Goal: Task Accomplishment & Management: Use online tool/utility

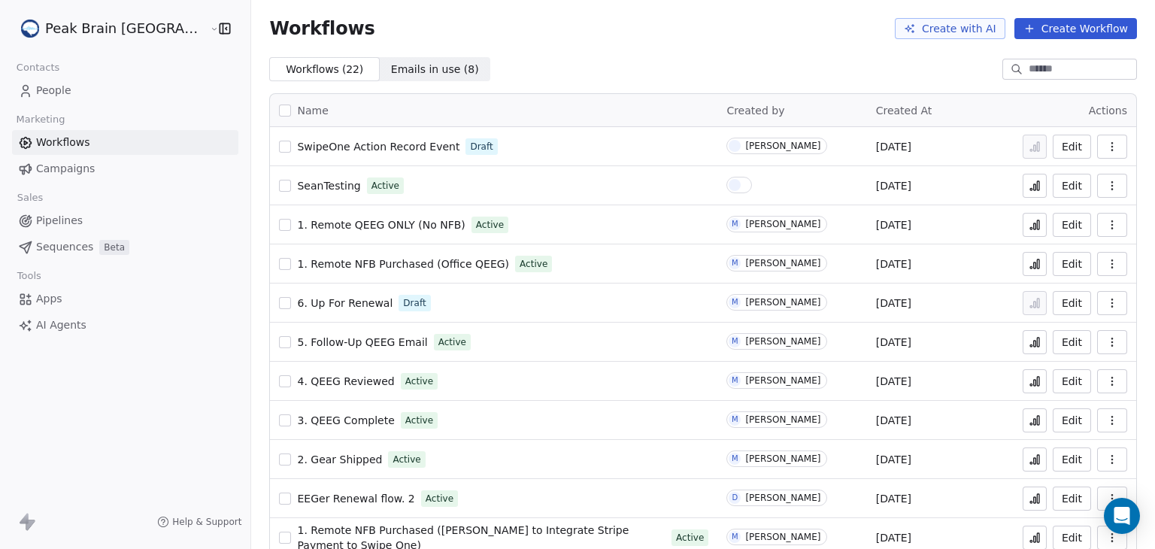
click at [66, 89] on span "People" at bounding box center [53, 91] width 35 height 16
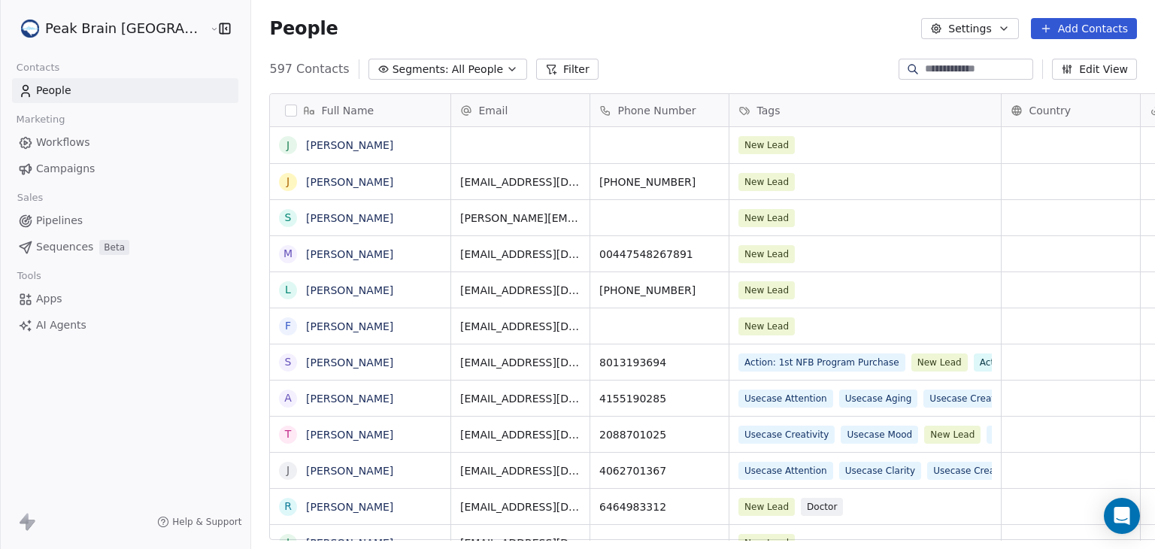
scroll to position [471, 940]
click at [306, 220] on link "[PERSON_NAME]" at bounding box center [349, 218] width 87 height 12
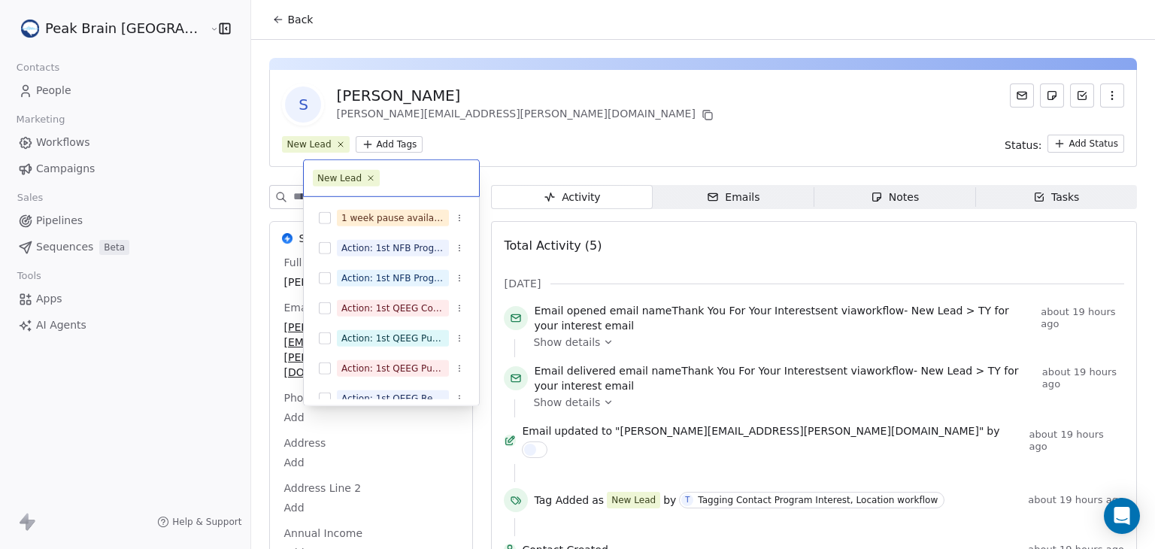
click at [343, 146] on html "Peak Brain [GEOGRAPHIC_DATA] Contacts People Marketing Workflows Campaigns Sale…" at bounding box center [577, 274] width 1155 height 549
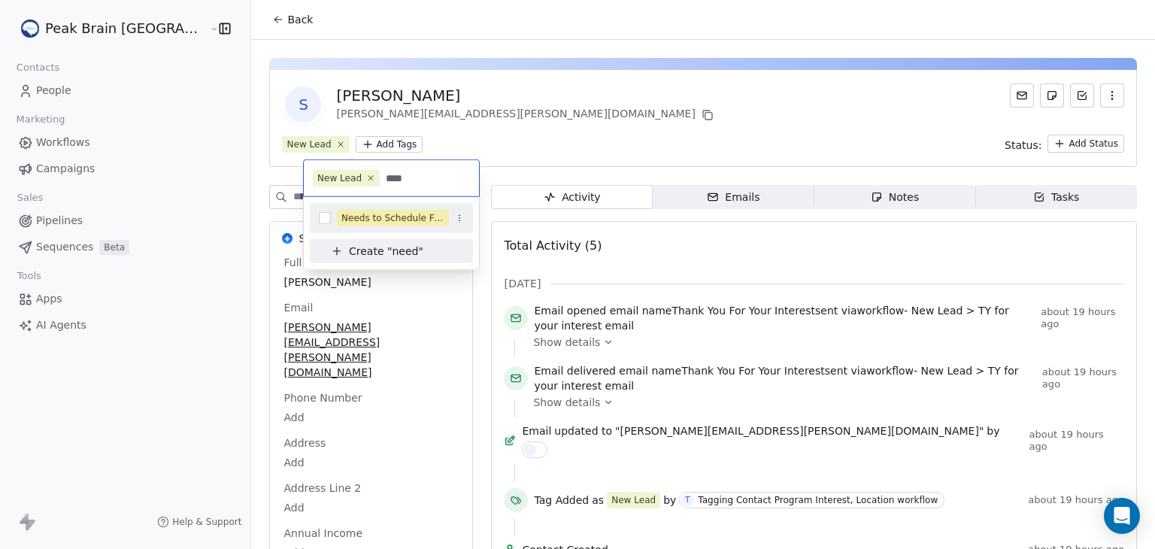
type input "****"
click at [325, 217] on button "Suggestions" at bounding box center [325, 218] width 12 height 12
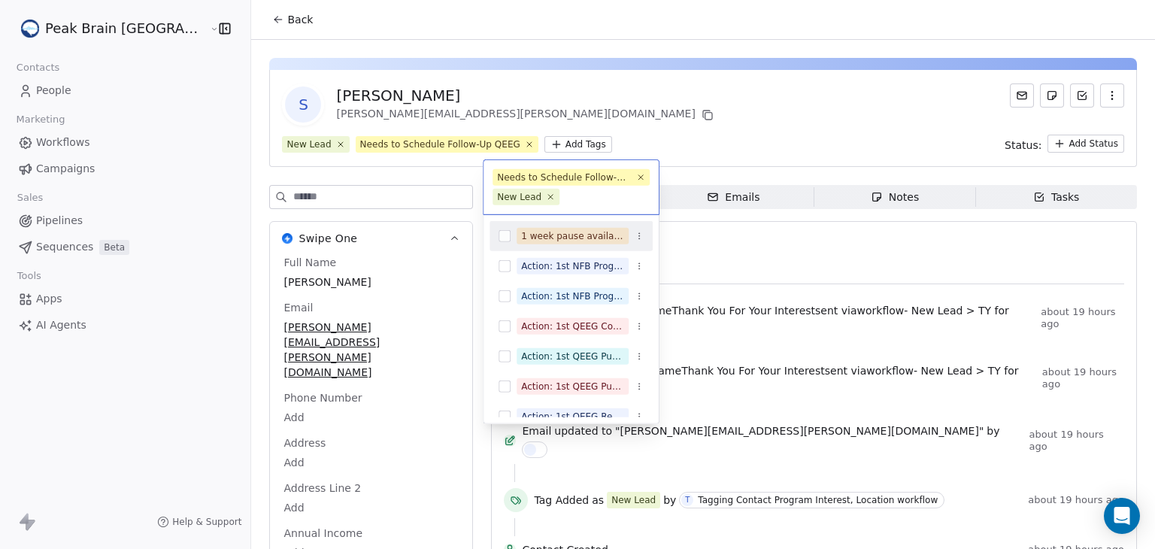
click at [537, 148] on html "Peak Brain [GEOGRAPHIC_DATA] Contacts People Marketing Workflows Campaigns Sale…" at bounding box center [577, 274] width 1155 height 549
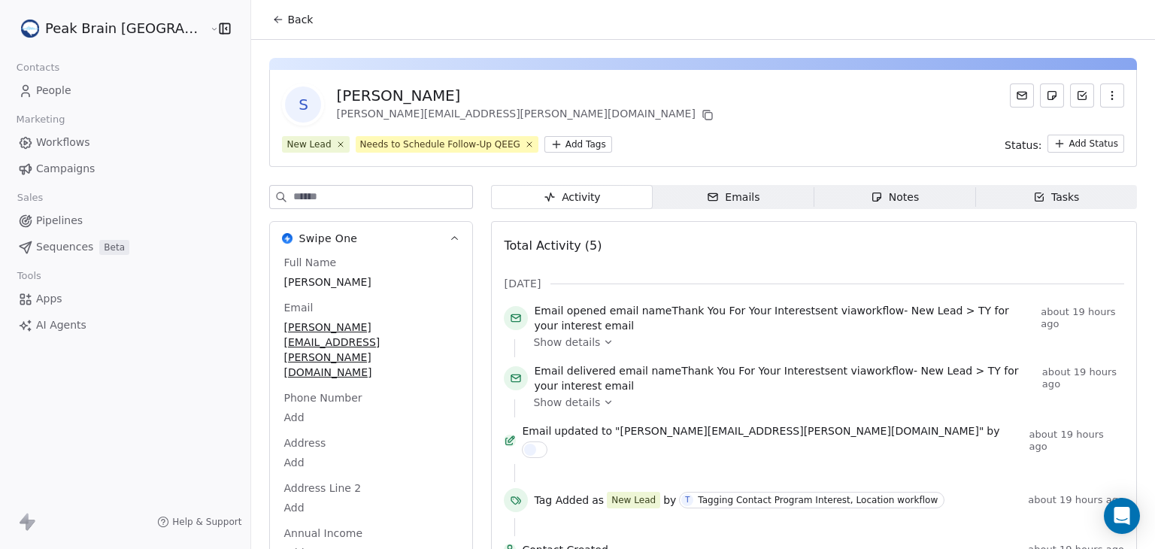
click at [65, 404] on div "Peak Brain [GEOGRAPHIC_DATA] Contacts People Marketing Workflows Campaigns Sale…" at bounding box center [125, 274] width 250 height 549
click at [272, 21] on icon at bounding box center [278, 20] width 12 height 12
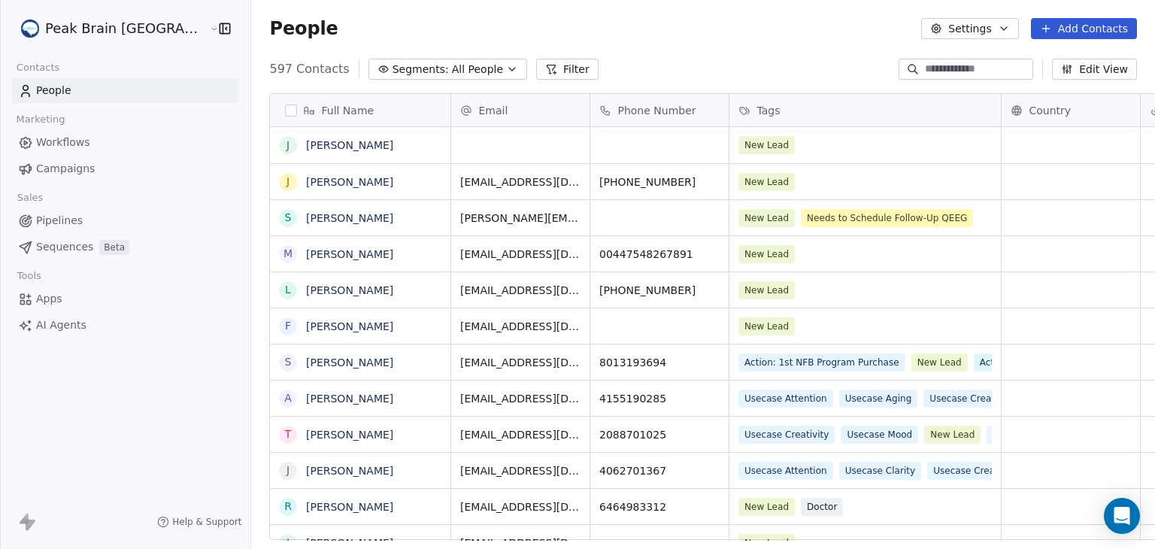
scroll to position [471, 940]
click at [306, 218] on link "[PERSON_NAME]" at bounding box center [349, 218] width 87 height 12
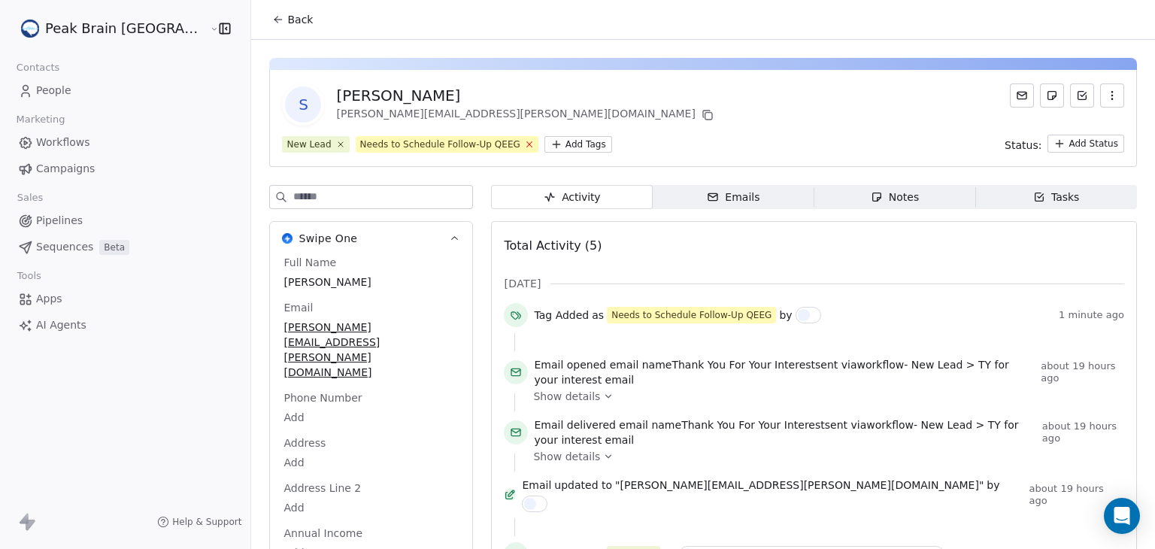
click at [527, 146] on icon at bounding box center [529, 144] width 5 height 5
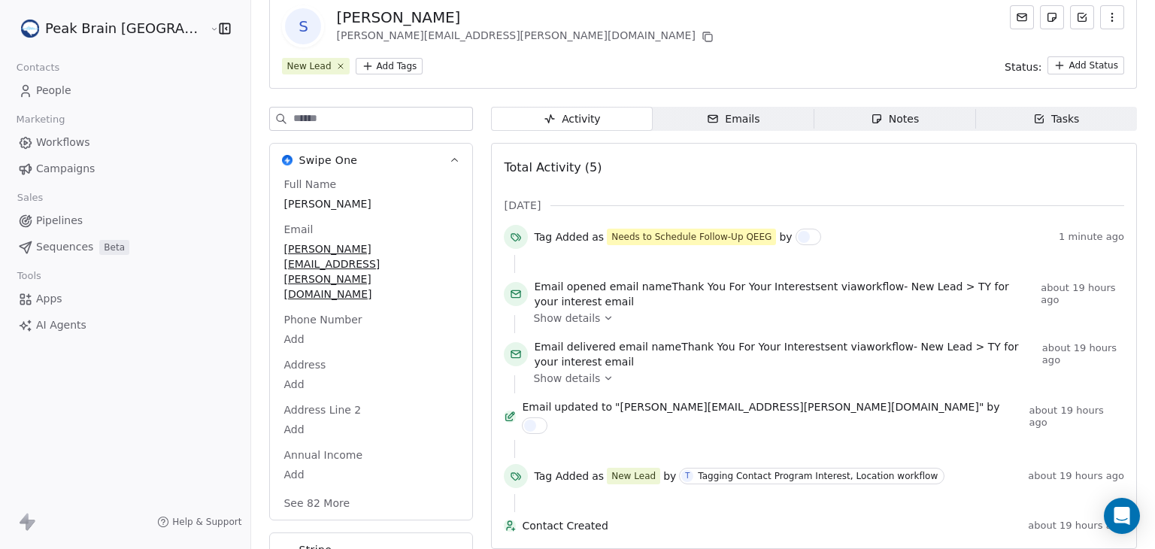
scroll to position [85, 0]
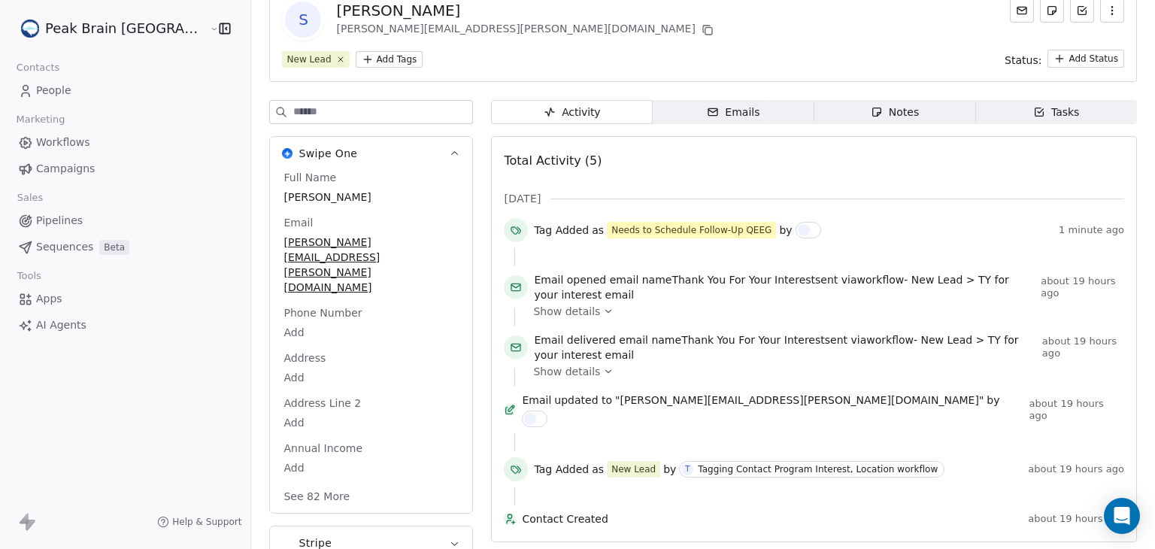
click at [282, 483] on button "See 82 More" at bounding box center [317, 496] width 84 height 27
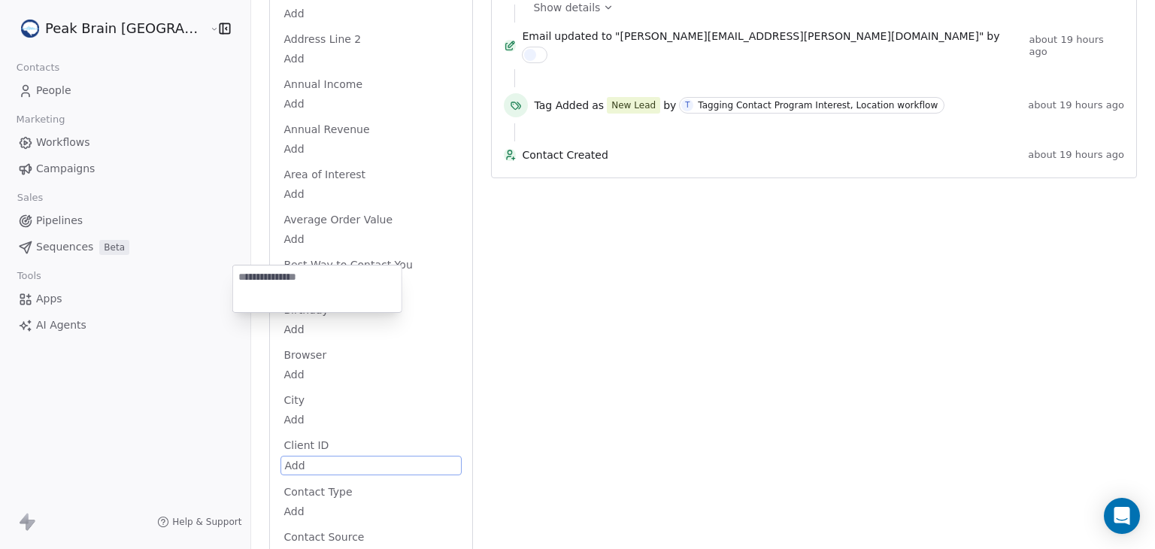
scroll to position [594, 0]
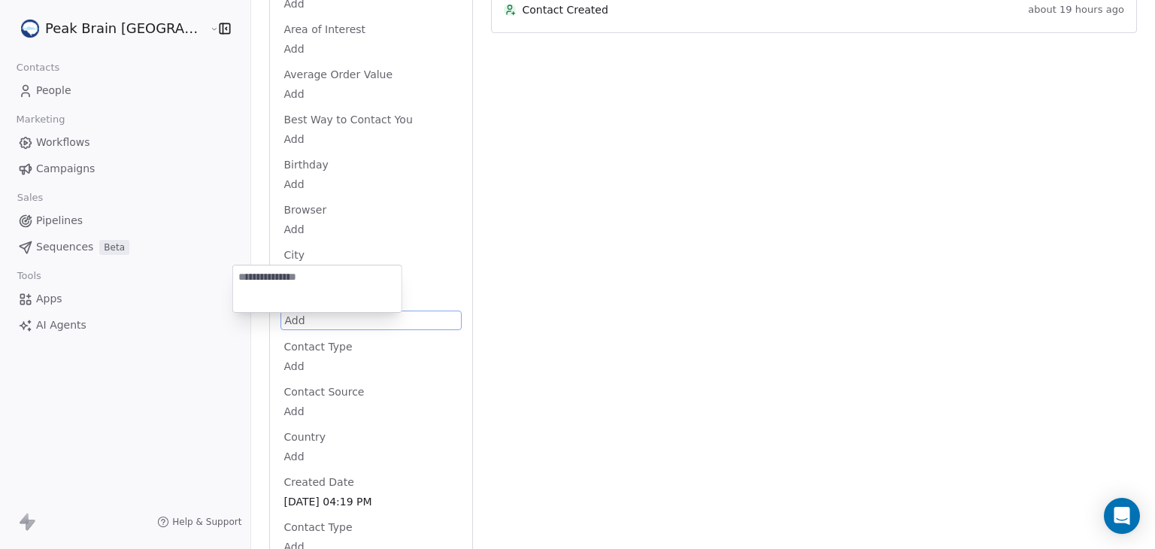
click at [247, 420] on html "Peak Brain [GEOGRAPHIC_DATA] Contacts People Marketing Workflows Campaigns Sale…" at bounding box center [577, 274] width 1155 height 549
type textarea "***"
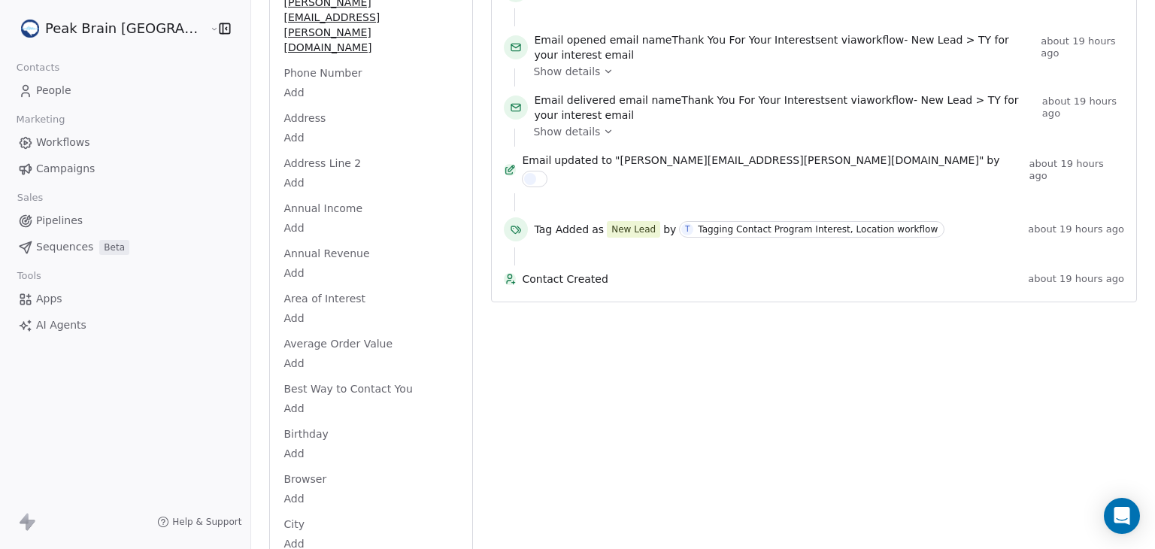
scroll to position [0, 0]
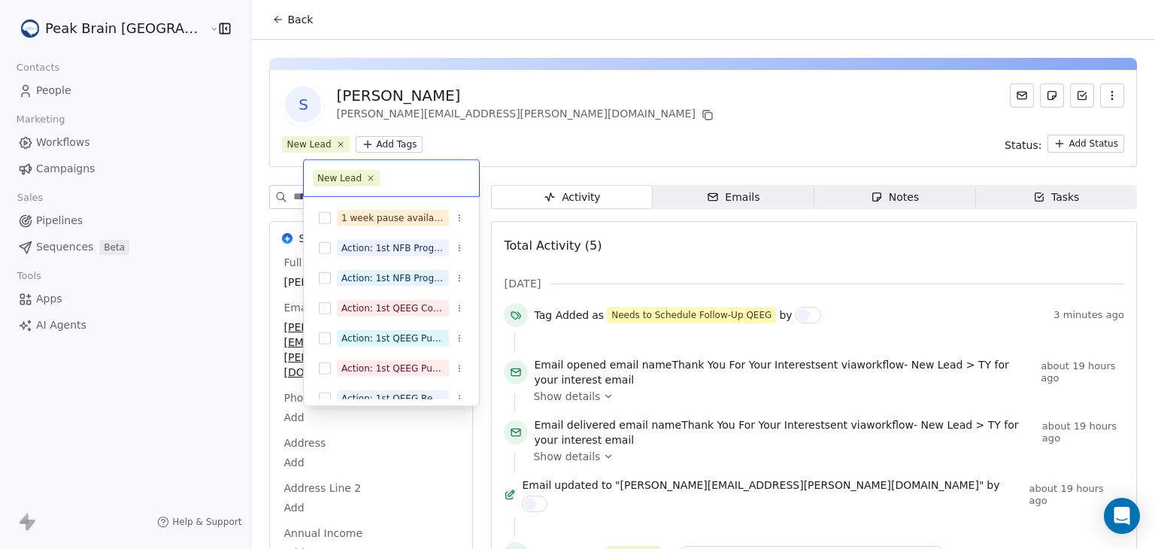
click at [346, 141] on html "Peak Brain [GEOGRAPHIC_DATA] Contacts People Marketing Workflows Campaigns Sale…" at bounding box center [577, 274] width 1155 height 549
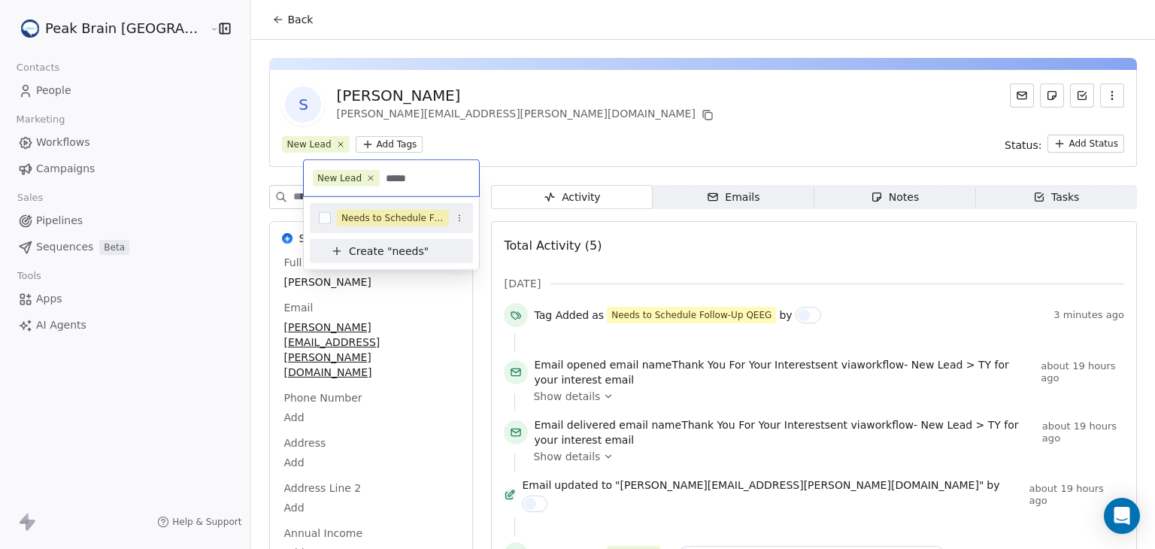
type input "*****"
click at [324, 219] on button "Suggestions" at bounding box center [325, 218] width 12 height 12
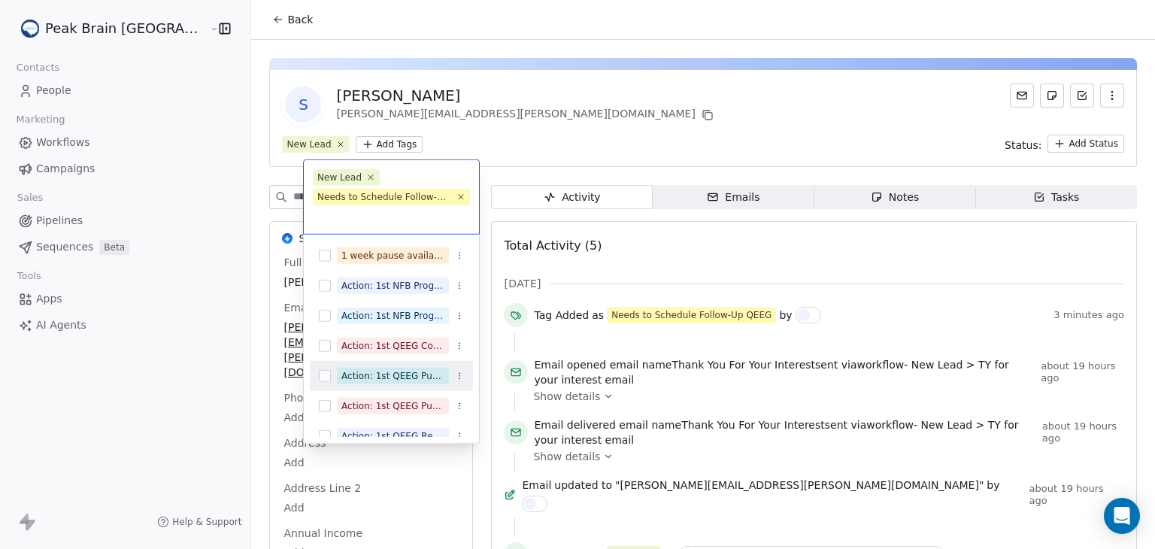
click at [485, 121] on html "Peak Brain [GEOGRAPHIC_DATA] Contacts People Marketing Workflows Campaigns Sale…" at bounding box center [577, 274] width 1155 height 549
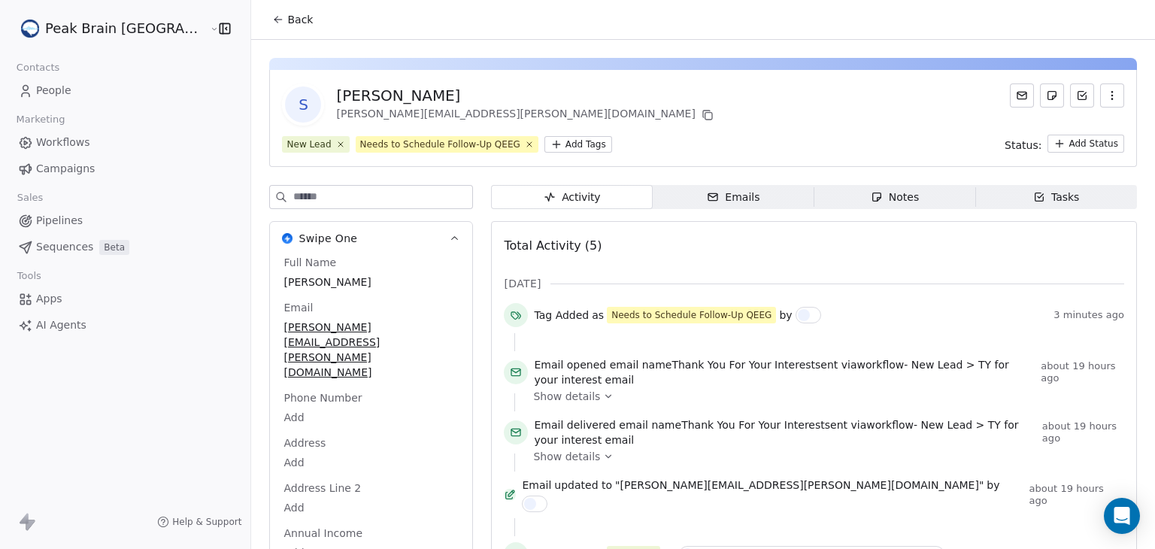
click at [489, 102] on div "S [PERSON_NAME] [PERSON_NAME][EMAIL_ADDRESS][PERSON_NAME][DOMAIN_NAME]" at bounding box center [703, 104] width 842 height 42
click at [524, 143] on icon at bounding box center [529, 144] width 10 height 10
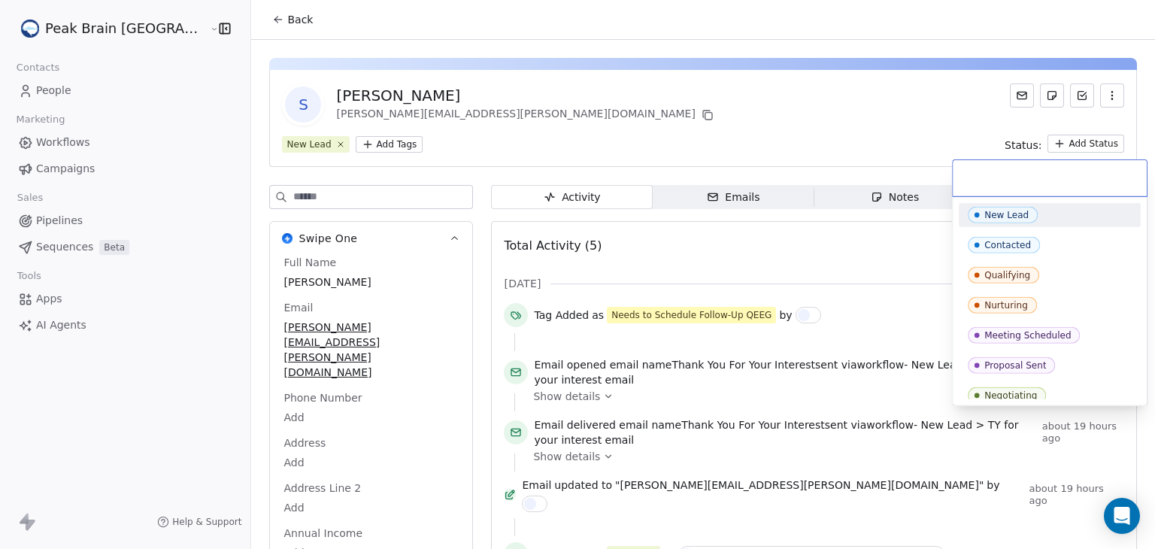
click at [1050, 141] on html "Peak Brain [GEOGRAPHIC_DATA] Contacts People Marketing Workflows Campaigns Sale…" at bounding box center [577, 274] width 1155 height 549
click at [871, 163] on html "Peak Brain [GEOGRAPHIC_DATA] Contacts People Marketing Workflows Campaigns Sale…" at bounding box center [577, 274] width 1155 height 549
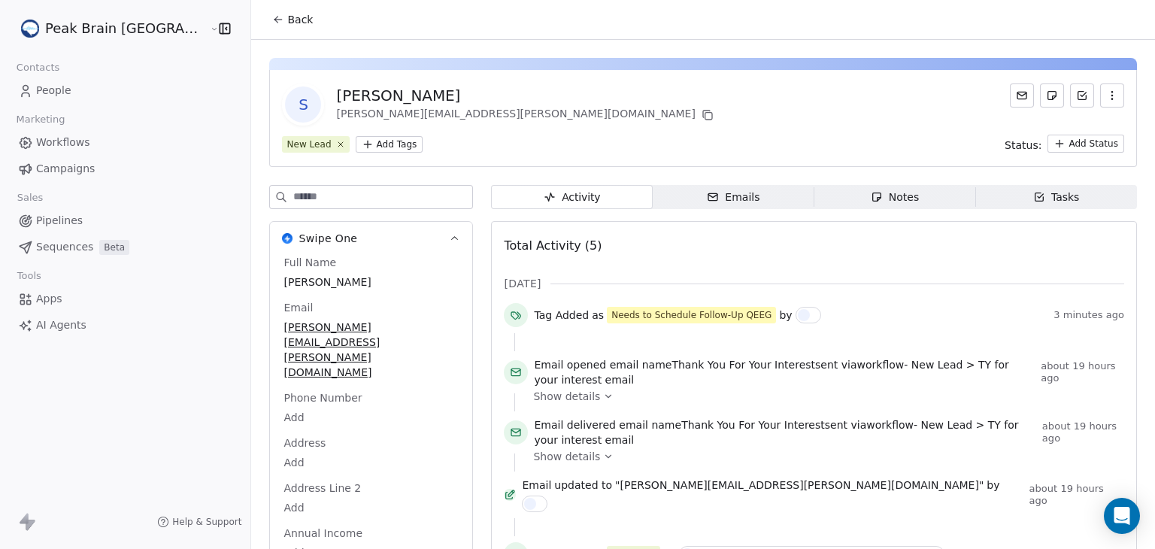
click at [72, 136] on span "Workflows" at bounding box center [63, 143] width 54 height 16
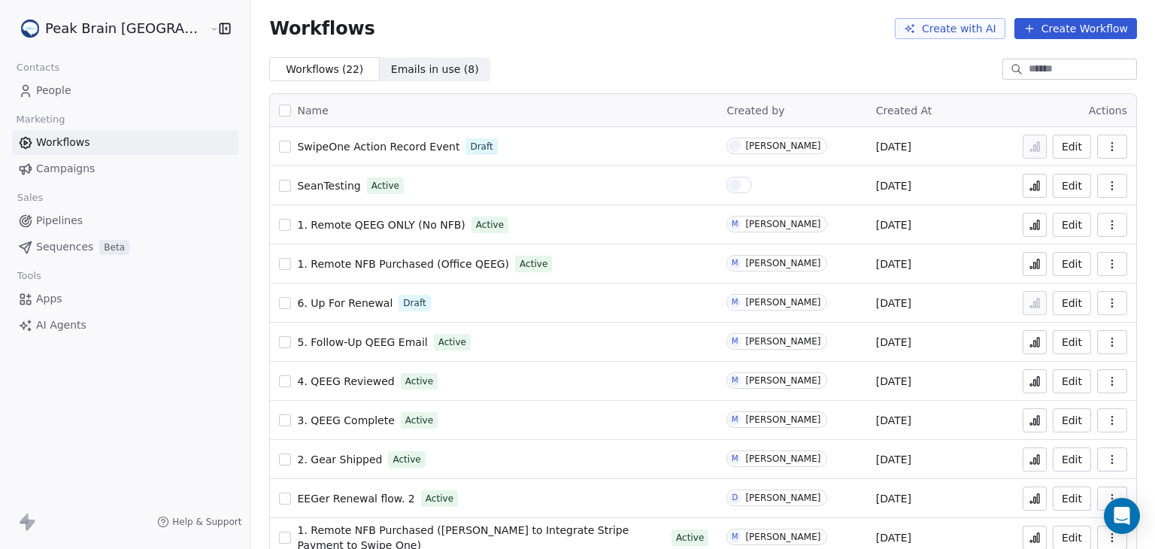
click at [1106, 187] on icon "button" at bounding box center [1112, 186] width 12 height 12
click at [1056, 187] on button "Edit" at bounding box center [1072, 186] width 38 height 24
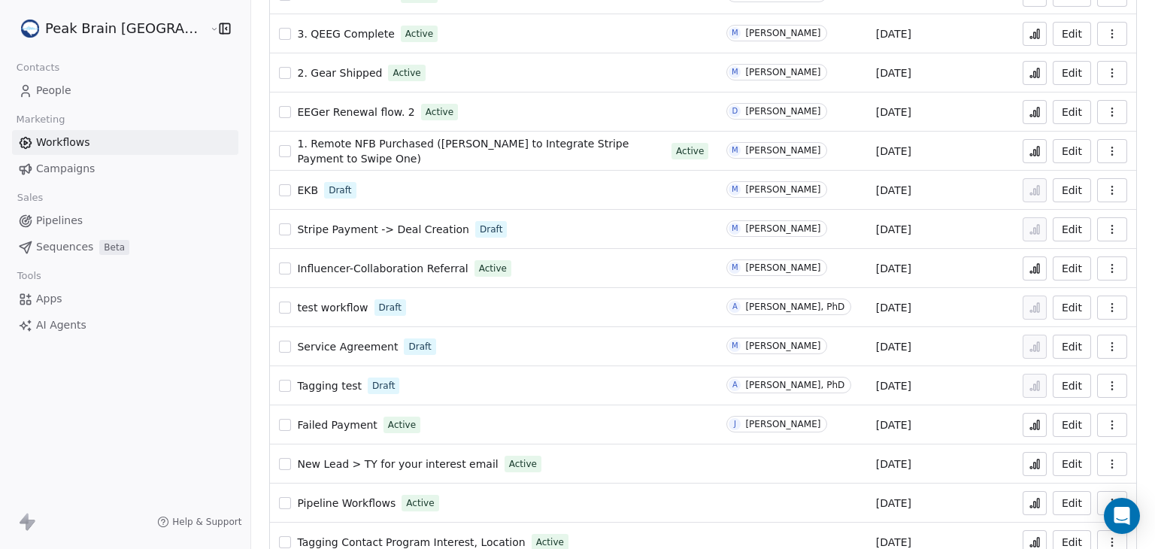
scroll to position [451, 0]
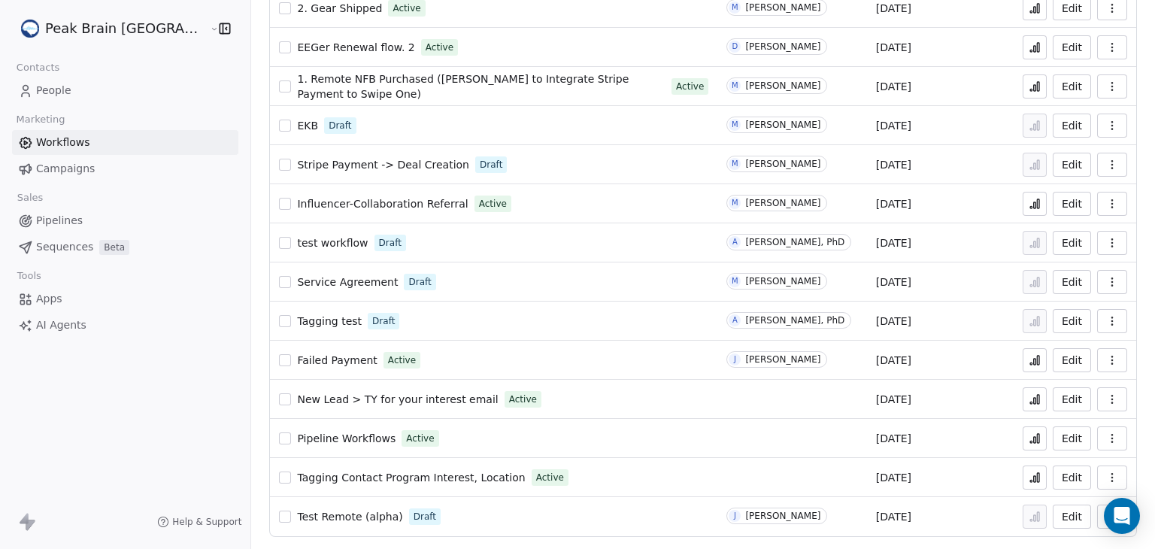
click at [166, 420] on div "Peak Brain [GEOGRAPHIC_DATA] Contacts People Marketing Workflows Campaigns Sale…" at bounding box center [125, 274] width 250 height 549
